Goal: Information Seeking & Learning: Learn about a topic

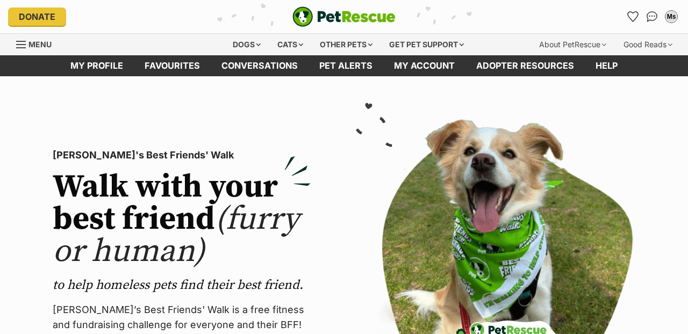
click at [242, 43] on div "Dogs" at bounding box center [246, 44] width 43 height 21
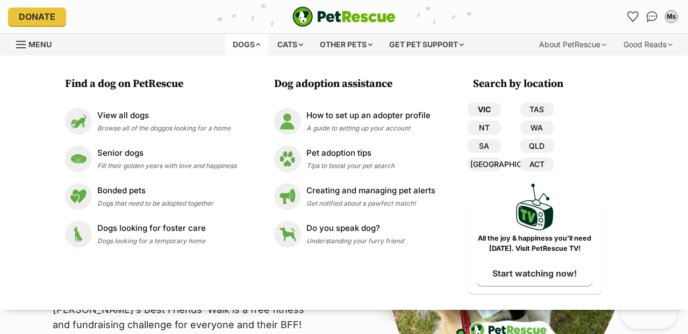
click at [487, 109] on link "VIC" at bounding box center [483, 110] width 33 height 14
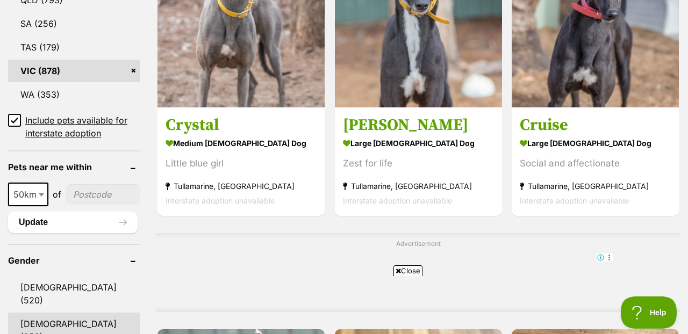
click at [70, 313] on link "Female (358)" at bounding box center [74, 330] width 132 height 35
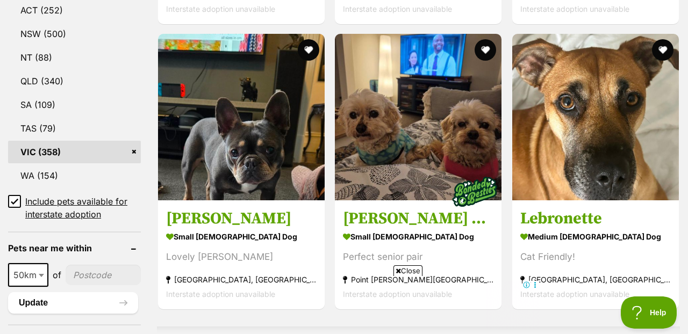
click at [396, 269] on icon at bounding box center [397, 270] width 5 height 7
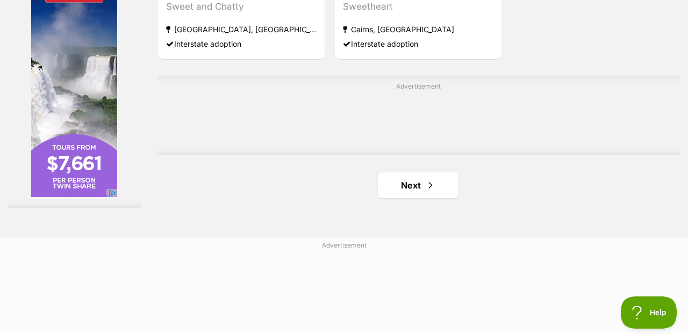
scroll to position [2515, 0]
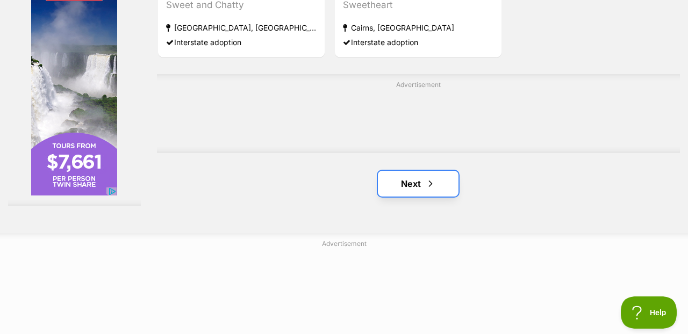
click at [430, 177] on span "Next page" at bounding box center [430, 183] width 11 height 13
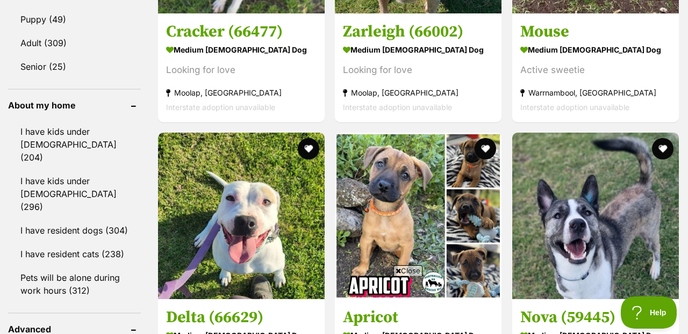
scroll to position [1207, 0]
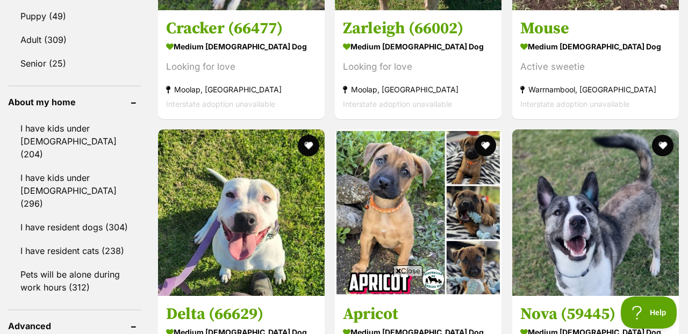
click at [396, 270] on icon at bounding box center [397, 270] width 5 height 7
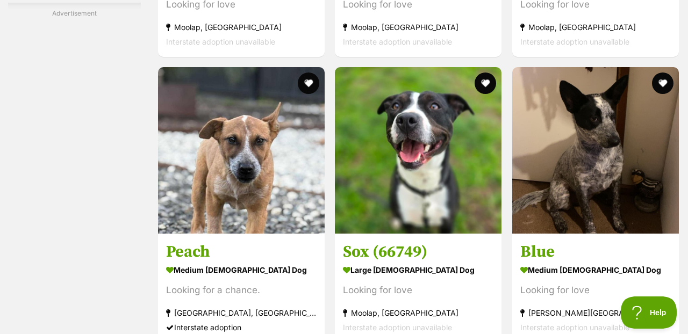
scroll to position [1945, 0]
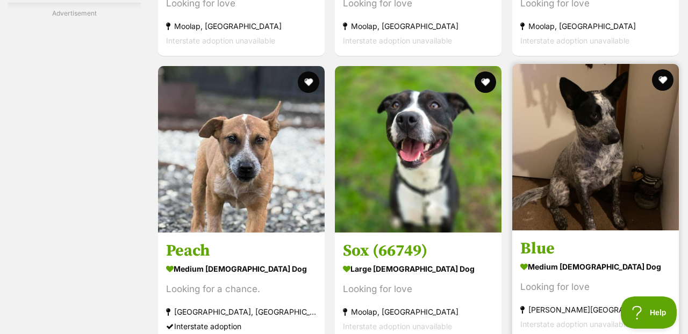
click at [568, 163] on img at bounding box center [595, 147] width 167 height 167
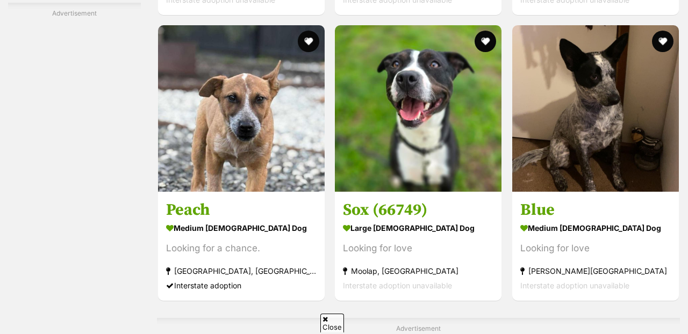
scroll to position [1986, 0]
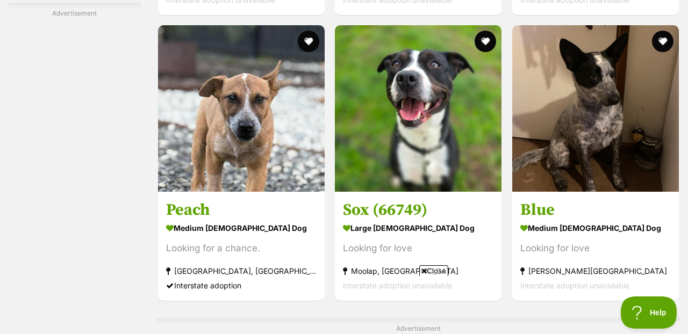
scroll to position [0, 0]
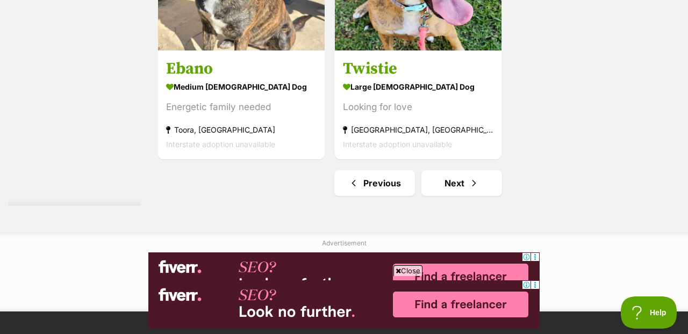
scroll to position [2617, 0]
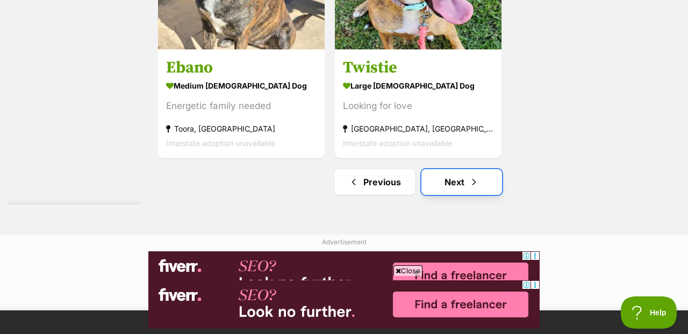
click at [469, 176] on span "Next page" at bounding box center [473, 182] width 11 height 13
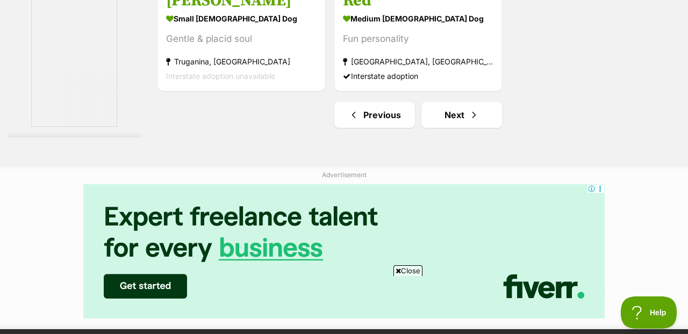
scroll to position [2572, 0]
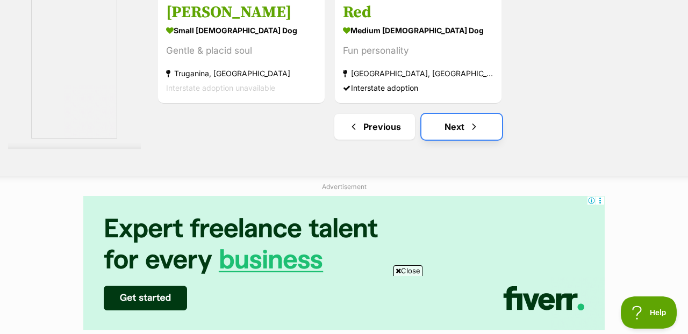
click at [473, 120] on span "Next page" at bounding box center [473, 126] width 11 height 13
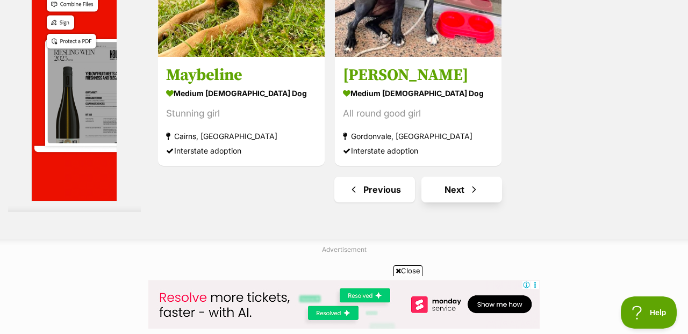
scroll to position [2674, 0]
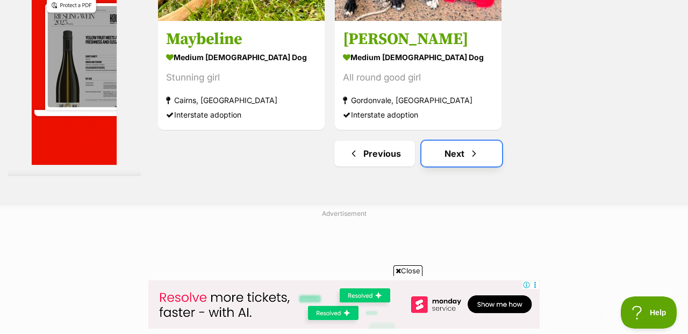
click at [472, 147] on span "Next page" at bounding box center [473, 153] width 11 height 13
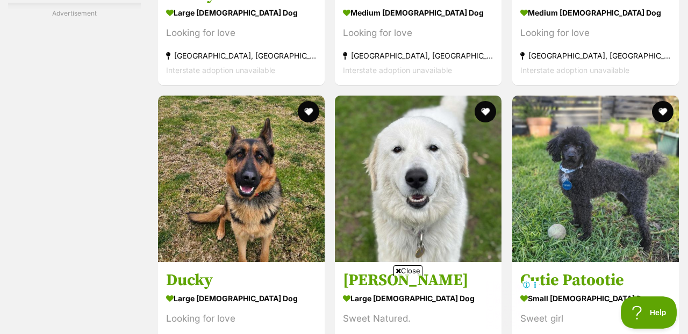
scroll to position [2022, 0]
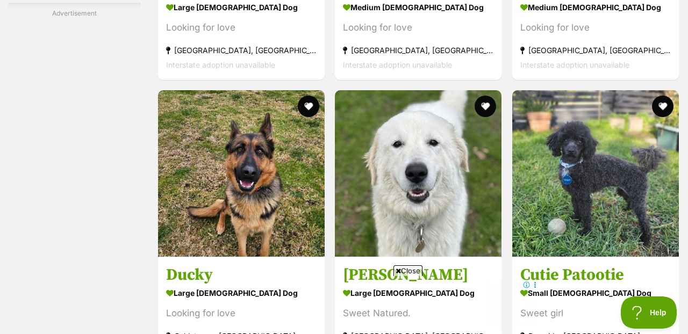
click at [398, 271] on icon at bounding box center [397, 270] width 5 height 7
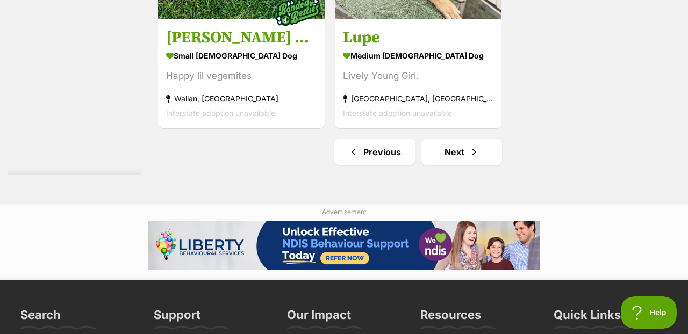
scroll to position [2649, 0]
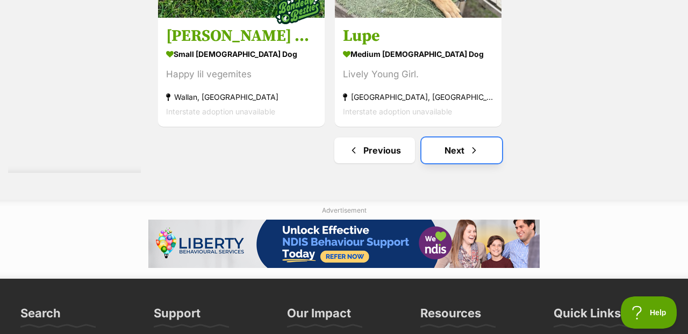
click at [472, 144] on span "Next page" at bounding box center [473, 150] width 11 height 13
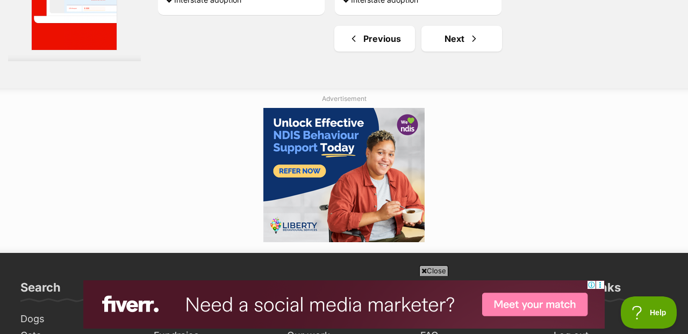
scroll to position [2661, 0]
